Goal: Information Seeking & Learning: Learn about a topic

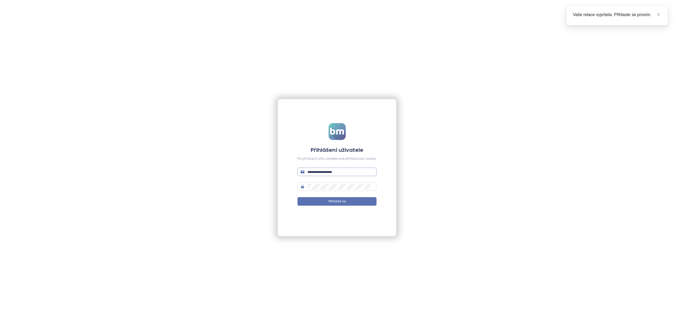
click at [326, 175] on span at bounding box center [337, 172] width 79 height 8
click at [327, 175] on span at bounding box center [337, 172] width 79 height 8
type input "*"
click at [334, 173] on input "text" at bounding box center [341, 172] width 66 height 6
type input "**********"
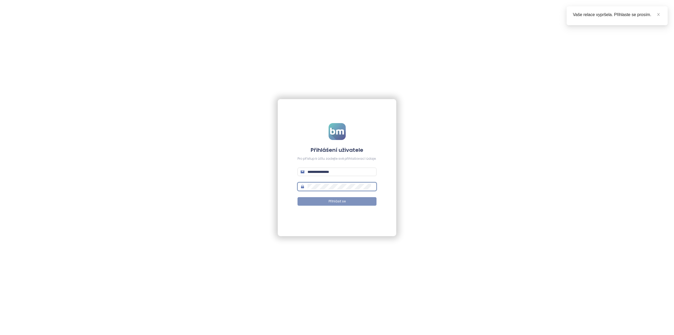
click at [331, 203] on span "Přihlásit se" at bounding box center [337, 201] width 17 height 5
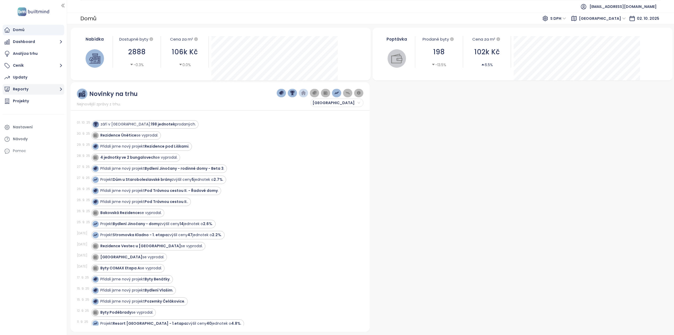
click at [30, 89] on button "Reporty" at bounding box center [34, 89] width 62 height 11
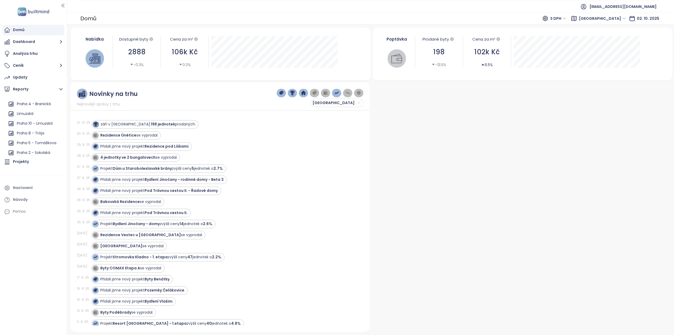
scroll to position [342, 0]
click at [39, 138] on div "Praha 5 - Tomáškova" at bounding box center [37, 139] width 40 height 7
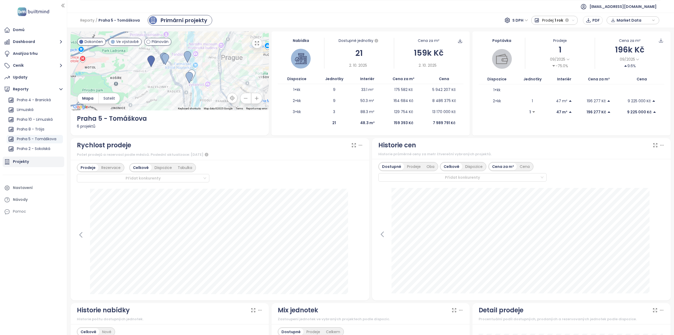
click at [34, 161] on div "Projekty" at bounding box center [34, 161] width 62 height 11
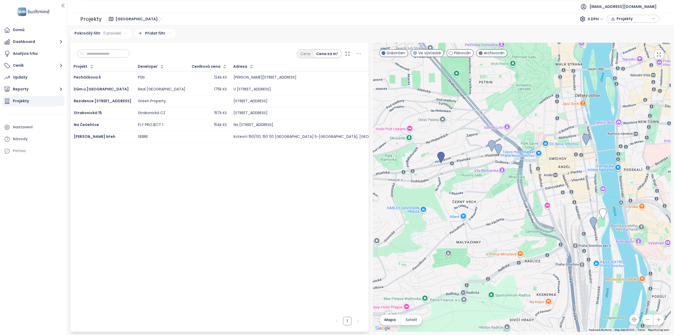
click at [126, 20] on span "[GEOGRAPHIC_DATA]" at bounding box center [139, 19] width 47 height 8
click at [150, 62] on div "Praha 5 - Tomáškova" at bounding box center [167, 60] width 100 height 6
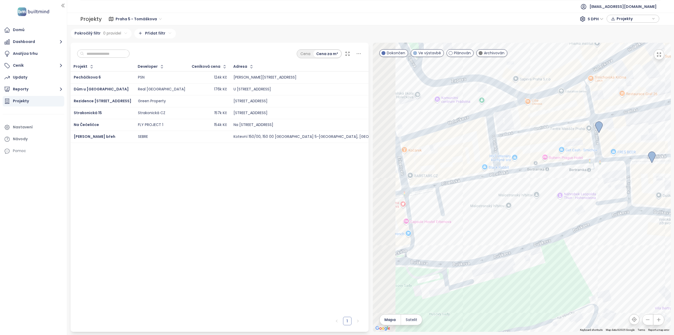
drag, startPoint x: 518, startPoint y: 139, endPoint x: 576, endPoint y: 136, distance: 57.8
click at [576, 136] on div at bounding box center [522, 187] width 298 height 289
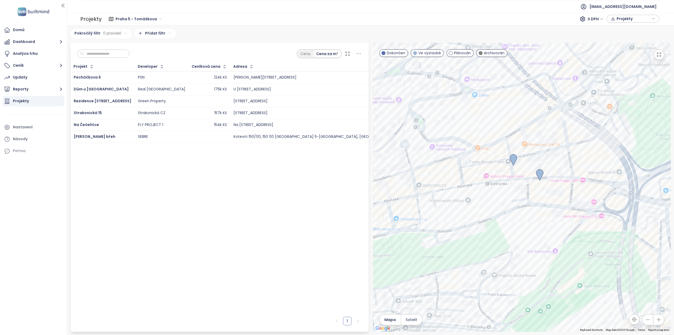
drag, startPoint x: 595, startPoint y: 183, endPoint x: 511, endPoint y: 198, distance: 86.0
click at [511, 198] on div at bounding box center [522, 187] width 298 height 289
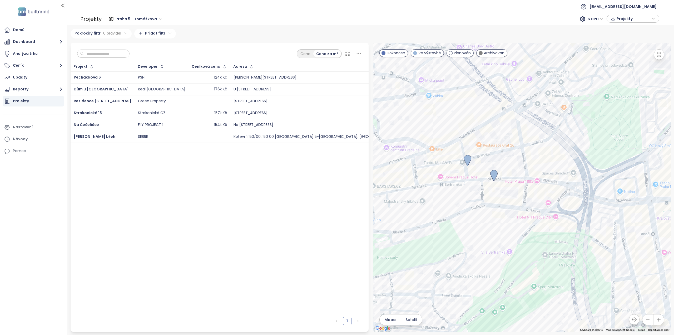
click at [494, 173] on img at bounding box center [494, 176] width 7 height 12
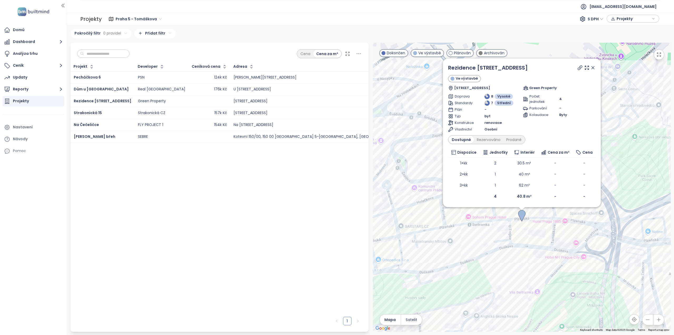
click at [594, 67] on icon at bounding box center [593, 67] width 3 height 3
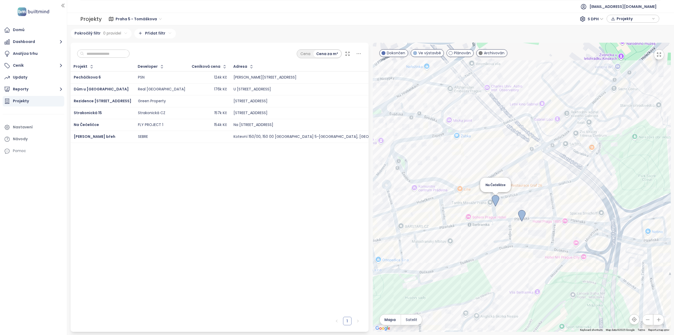
click at [495, 199] on img at bounding box center [495, 201] width 7 height 12
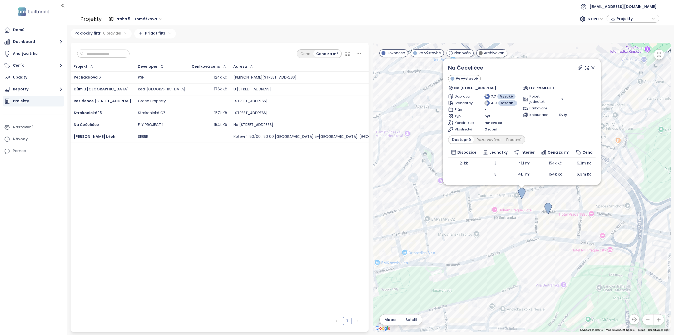
click at [594, 67] on icon at bounding box center [593, 67] width 5 height 5
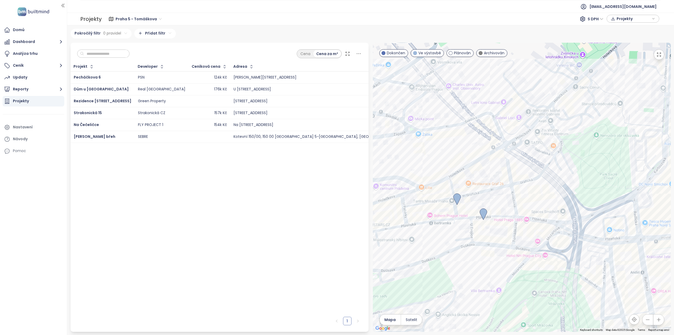
drag, startPoint x: 595, startPoint y: 192, endPoint x: 525, endPoint y: 198, distance: 70.1
click at [525, 198] on div at bounding box center [522, 187] width 298 height 289
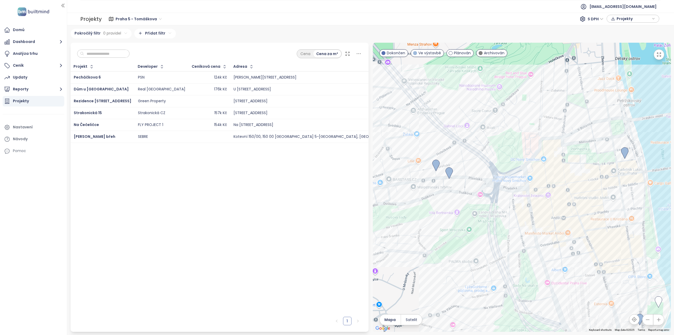
drag, startPoint x: 573, startPoint y: 218, endPoint x: 511, endPoint y: 183, distance: 70.9
click at [511, 183] on div at bounding box center [522, 187] width 298 height 289
click at [622, 148] on img at bounding box center [623, 152] width 7 height 12
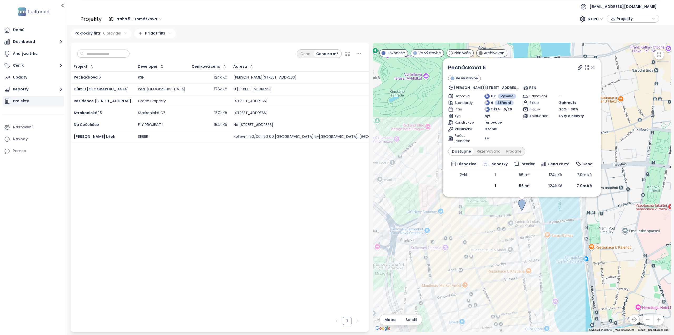
click at [595, 68] on icon at bounding box center [593, 67] width 5 height 5
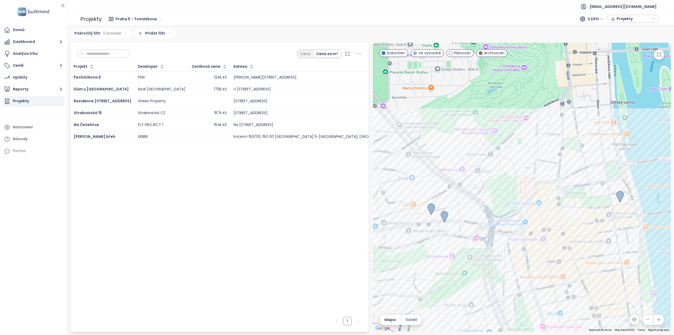
drag, startPoint x: 482, startPoint y: 147, endPoint x: 600, endPoint y: 136, distance: 118.2
click at [600, 136] on div at bounding box center [522, 187] width 298 height 289
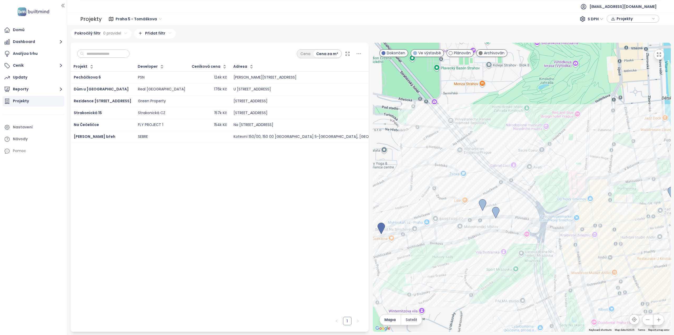
drag, startPoint x: 521, startPoint y: 158, endPoint x: 547, endPoint y: 157, distance: 26.9
click at [547, 157] on div at bounding box center [522, 187] width 298 height 289
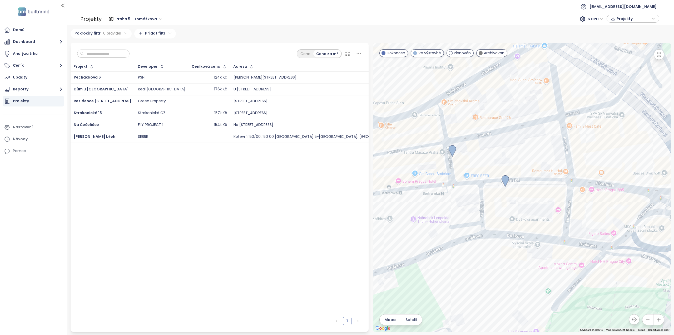
drag, startPoint x: 473, startPoint y: 230, endPoint x: 562, endPoint y: 237, distance: 88.8
click at [562, 237] on div at bounding box center [522, 187] width 298 height 289
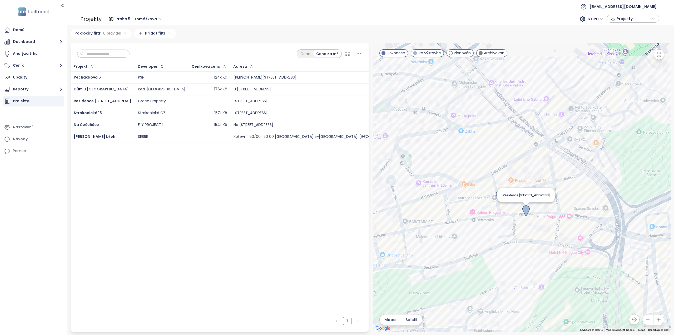
click at [525, 208] on img at bounding box center [526, 211] width 7 height 12
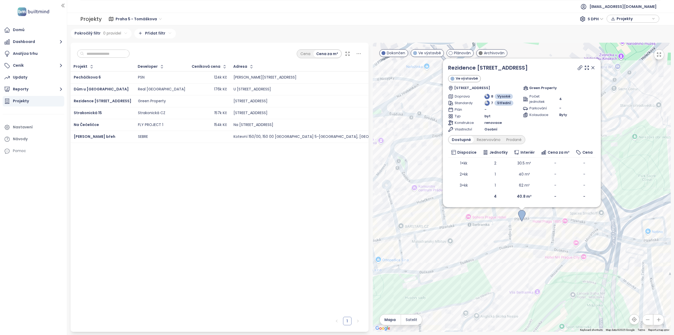
drag, startPoint x: 594, startPoint y: 67, endPoint x: 592, endPoint y: 69, distance: 2.8
click at [594, 67] on icon at bounding box center [593, 67] width 5 height 5
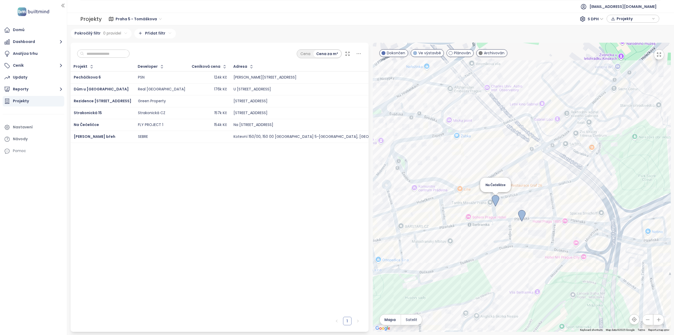
click at [493, 198] on img at bounding box center [495, 201] width 7 height 12
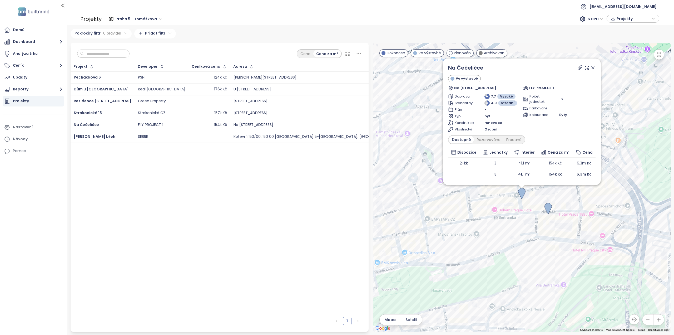
click at [593, 68] on icon at bounding box center [593, 67] width 3 height 3
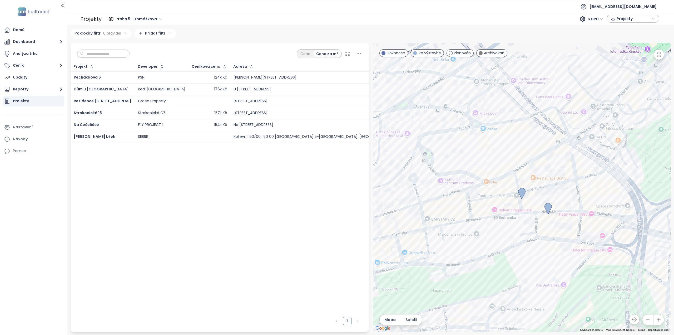
drag, startPoint x: 607, startPoint y: 193, endPoint x: 491, endPoint y: 163, distance: 119.7
click at [491, 163] on div at bounding box center [522, 187] width 298 height 289
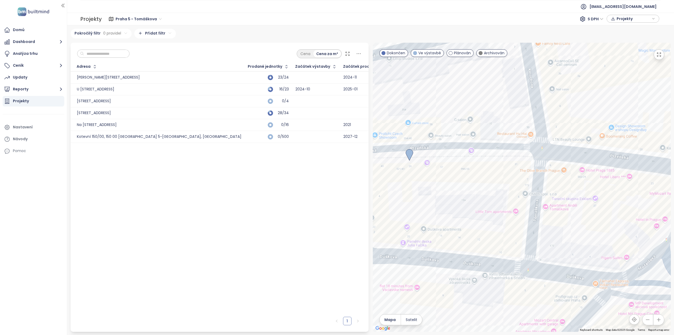
scroll to position [0, 0]
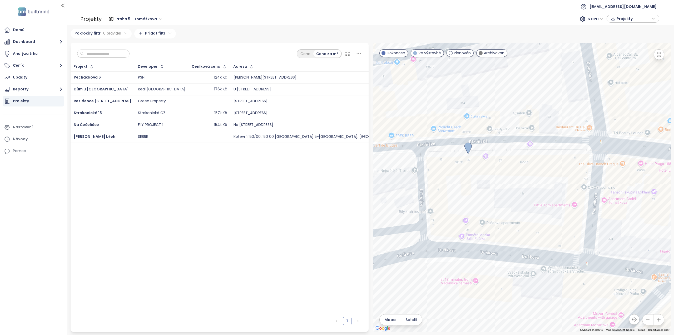
drag, startPoint x: 454, startPoint y: 175, endPoint x: 520, endPoint y: 169, distance: 65.6
click at [520, 169] on div at bounding box center [522, 187] width 298 height 289
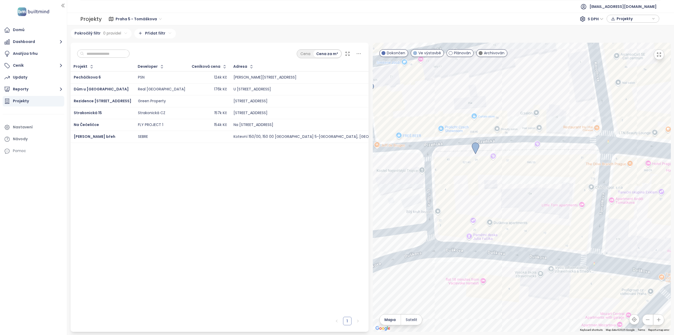
click at [253, 166] on div "Projekt Developer Ceníková cena Adresa Prodané jednotky Začátek výstavby Začáte…" at bounding box center [220, 188] width 298 height 252
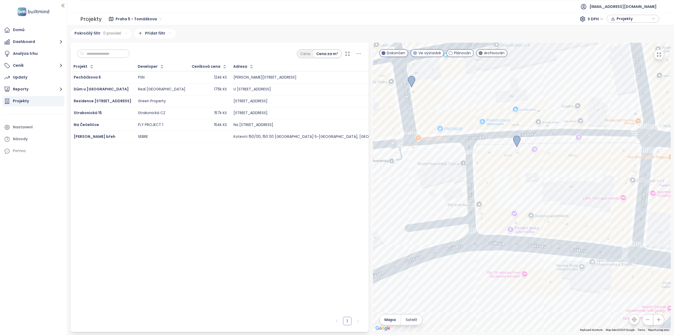
drag, startPoint x: 463, startPoint y: 193, endPoint x: 505, endPoint y: 185, distance: 42.5
click at [505, 185] on div at bounding box center [522, 187] width 298 height 289
